Goal: Task Accomplishment & Management: Manage account settings

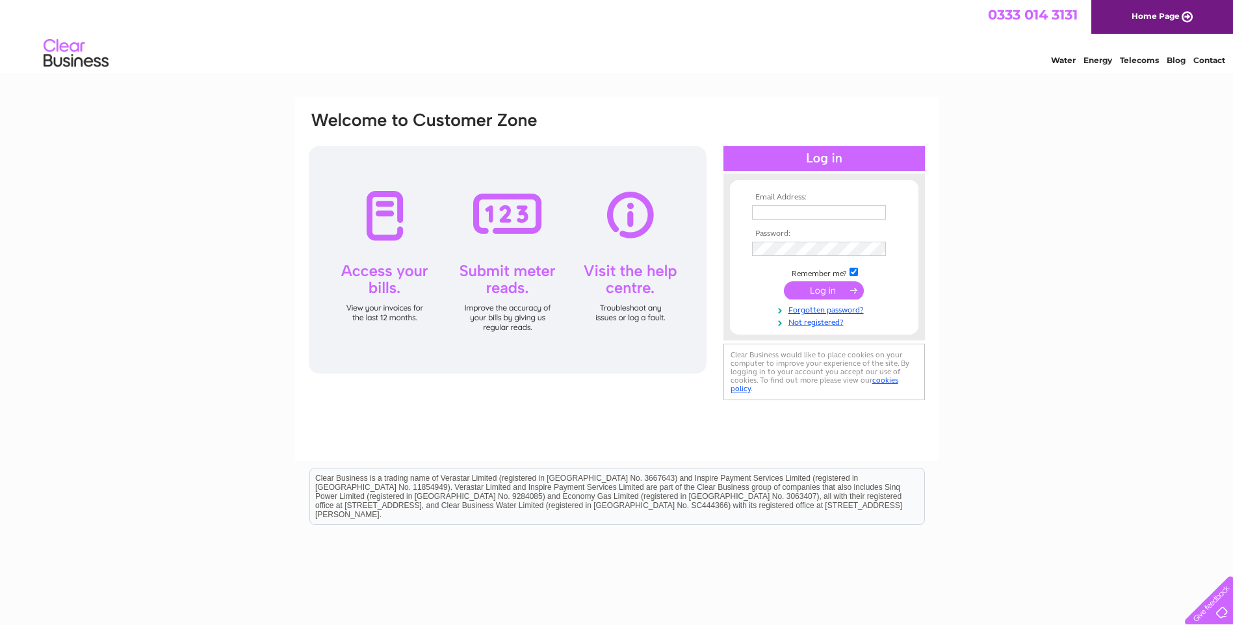
type input "[EMAIL_ADDRESS][PERSON_NAME][PERSON_NAME][DOMAIN_NAME]"
click at [817, 286] on input "submit" at bounding box center [824, 290] width 80 height 18
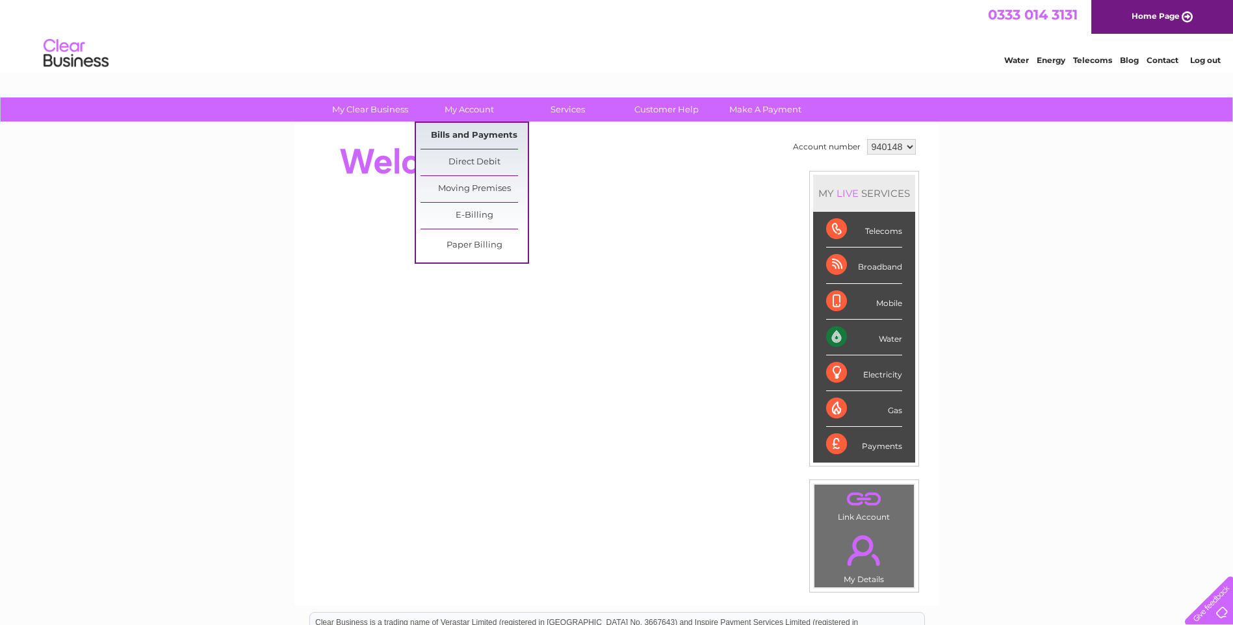
click at [474, 128] on link "Bills and Payments" at bounding box center [473, 136] width 107 height 26
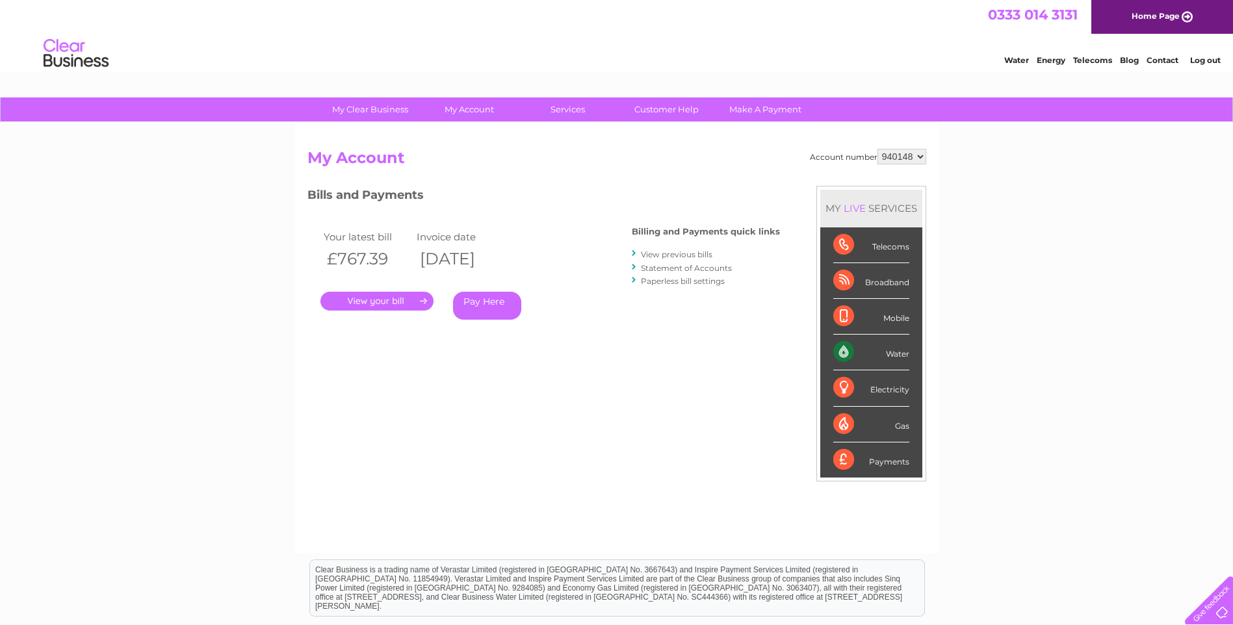
click at [416, 298] on link "." at bounding box center [376, 301] width 113 height 19
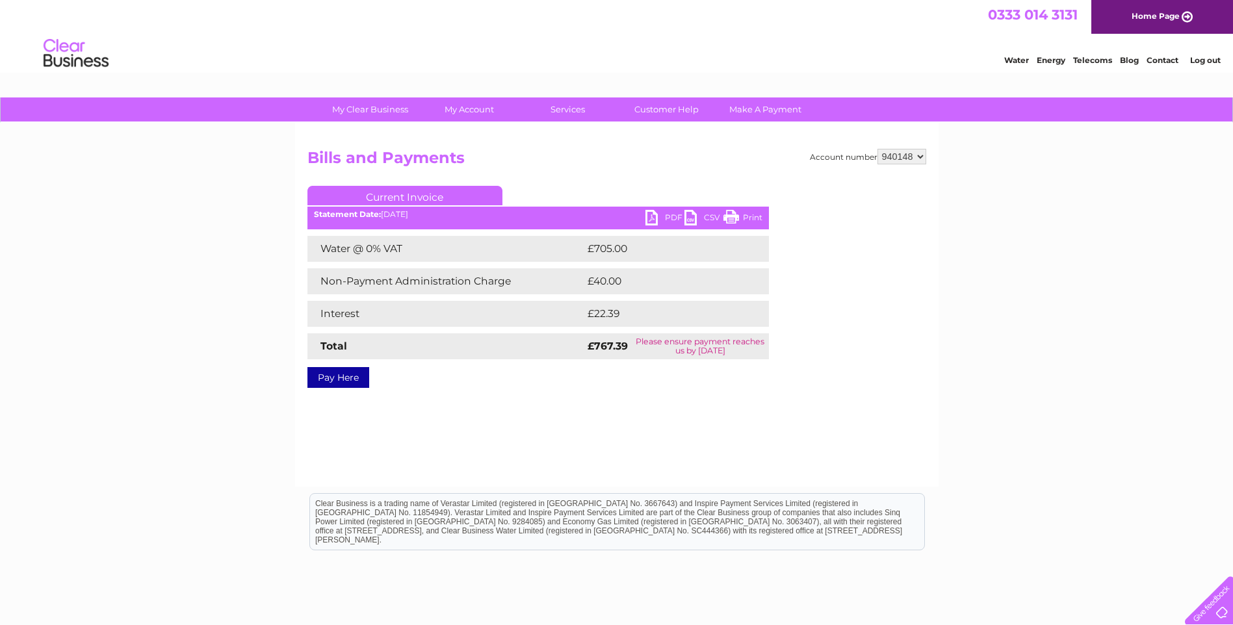
click at [652, 219] on link "PDF" at bounding box center [664, 219] width 39 height 19
